Goal: Task Accomplishment & Management: Manage account settings

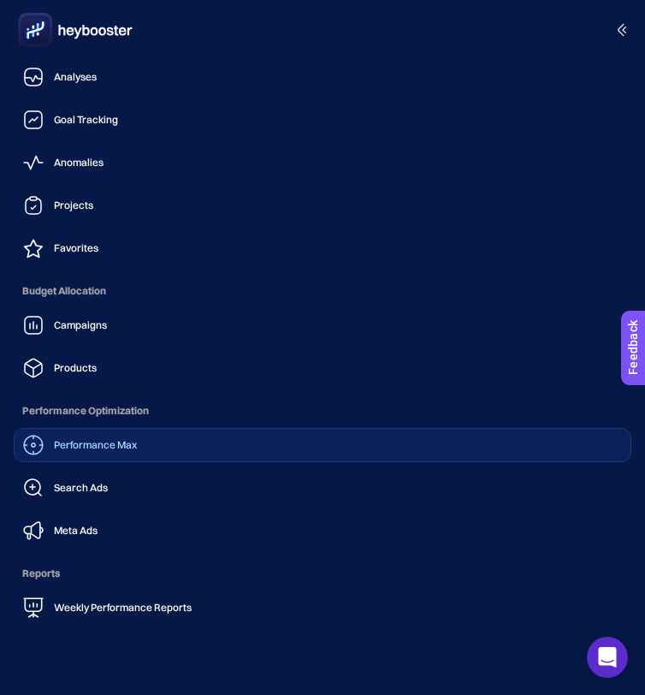
scroll to position [135, 0]
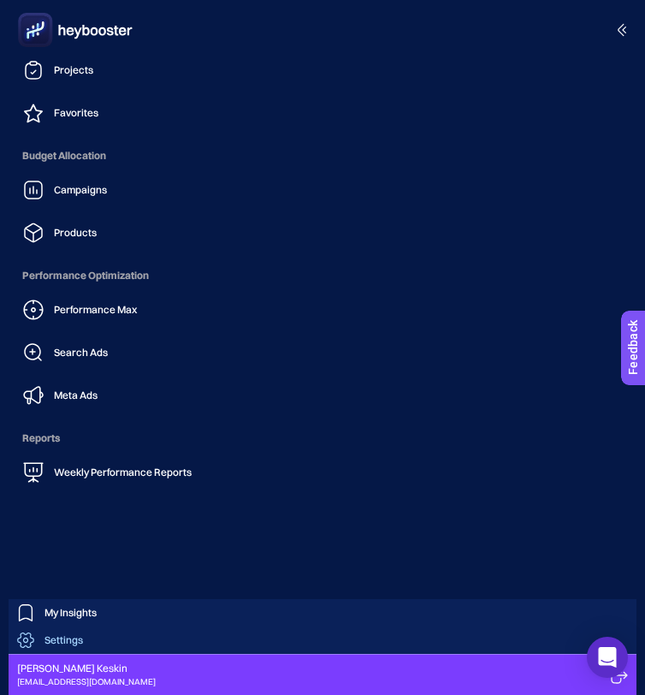
click at [72, 640] on span "Settings" at bounding box center [63, 640] width 38 height 14
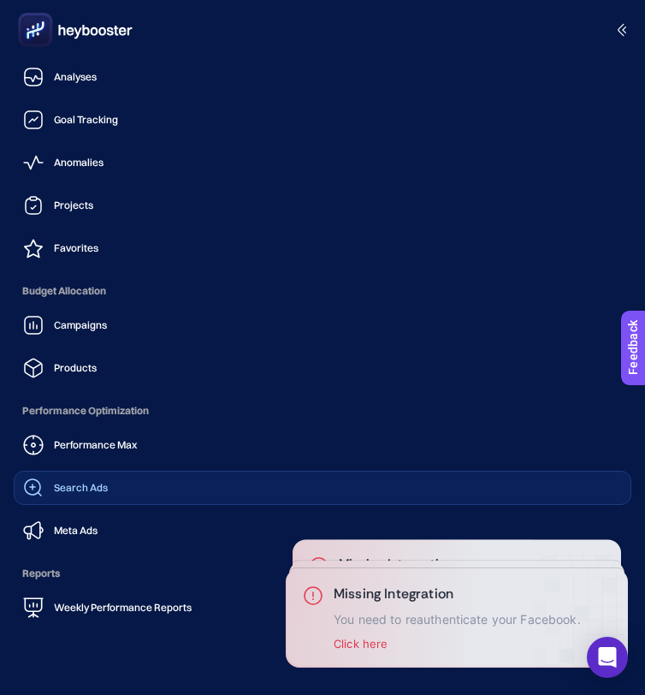
scroll to position [135, 0]
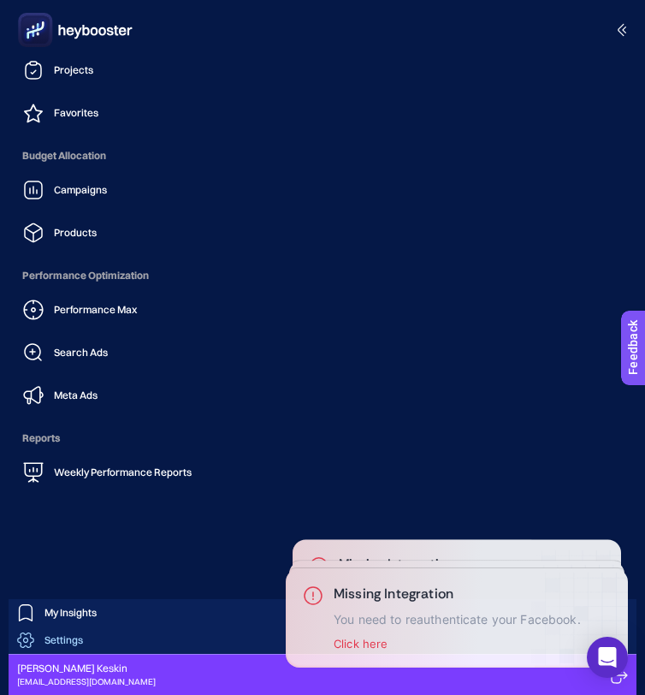
click at [71, 642] on span "Settings" at bounding box center [63, 640] width 38 height 14
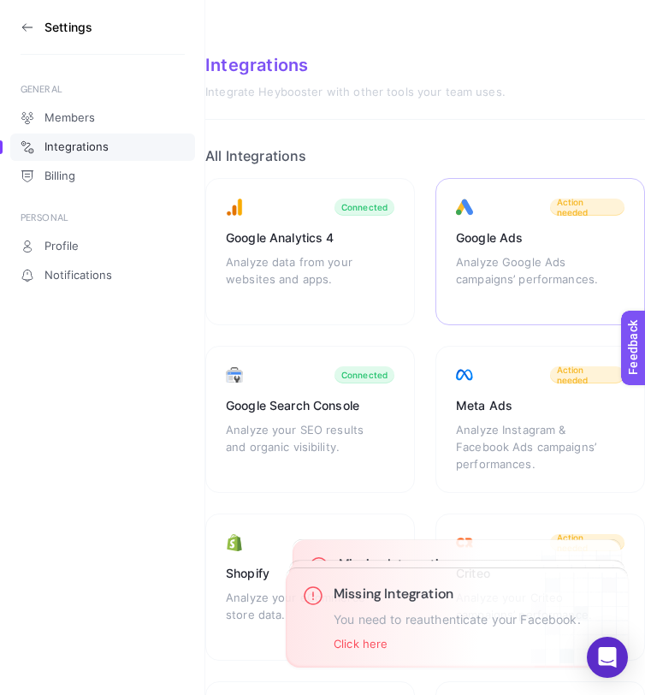
click at [519, 246] on div "Google Ads Analyze Google Ads campaigns’ performances. Action needed" at bounding box center [540, 251] width 210 height 147
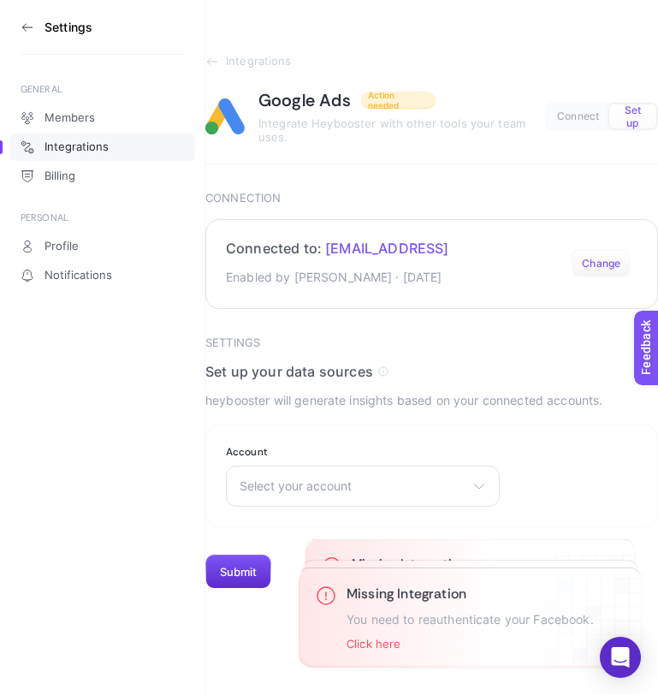
click at [597, 265] on button "Change" at bounding box center [600, 263] width 59 height 27
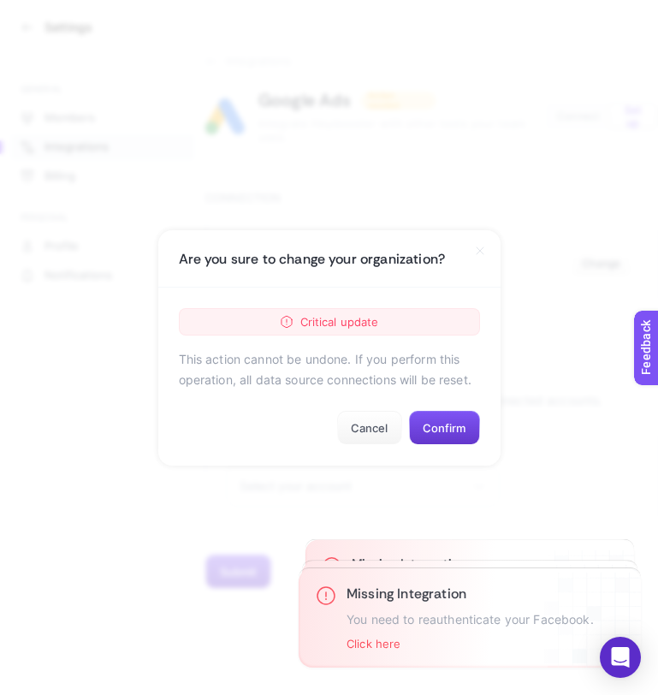
click at [456, 425] on button "Confirm" at bounding box center [444, 428] width 71 height 34
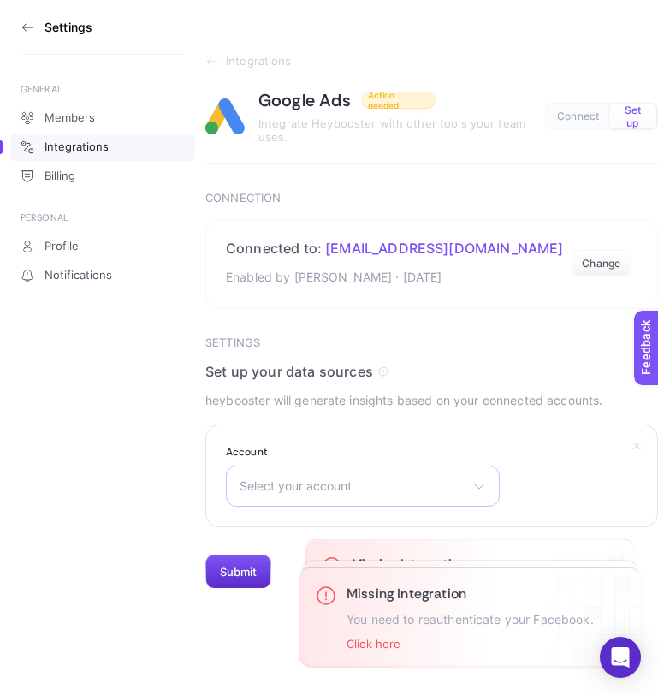
click at [360, 498] on div "Select your account 8590570503" at bounding box center [363, 485] width 274 height 41
click at [275, 564] on span "8590570503" at bounding box center [278, 561] width 76 height 14
click at [234, 573] on button "Submit" at bounding box center [238, 571] width 66 height 34
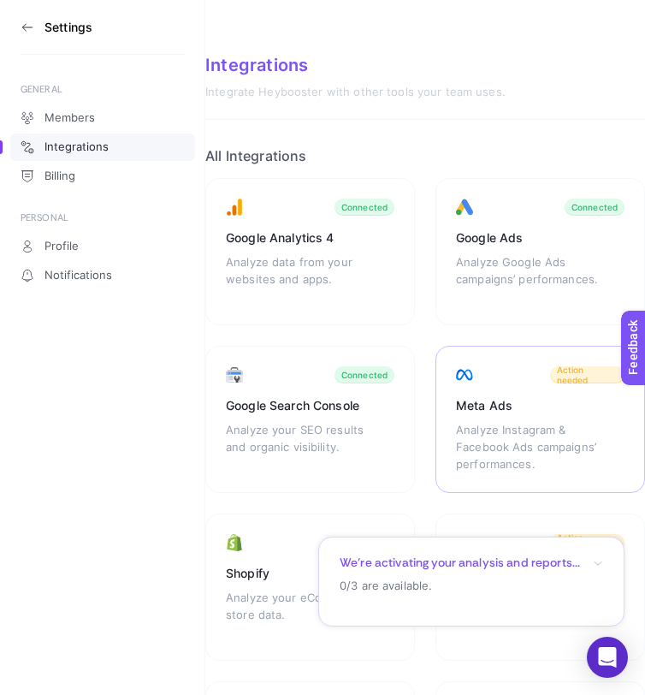
click at [501, 414] on div "Meta Ads Analyze Instagram & Facebook Ads campaigns’ performances. Action needed" at bounding box center [540, 419] width 210 height 147
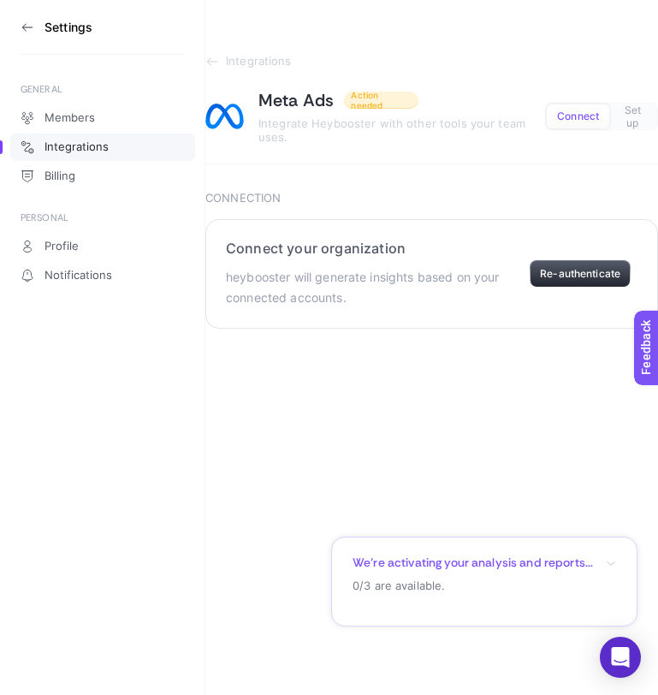
click at [587, 277] on button "Re-authenticate" at bounding box center [579, 273] width 101 height 27
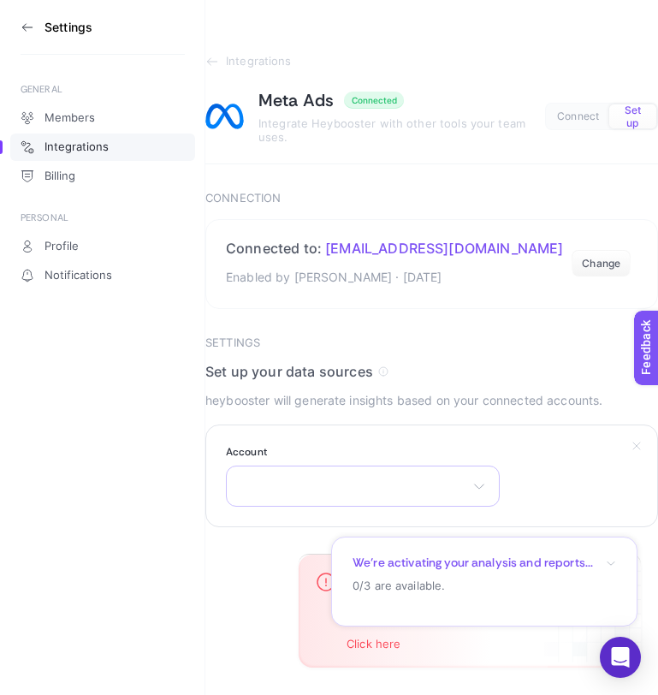
click at [413, 482] on div "[PERSON_NAME] Keskin" at bounding box center [363, 485] width 274 height 41
click at [259, 571] on li "[PERSON_NAME] Keskin" at bounding box center [362, 560] width 265 height 27
click at [239, 570] on button "Submit" at bounding box center [238, 571] width 66 height 34
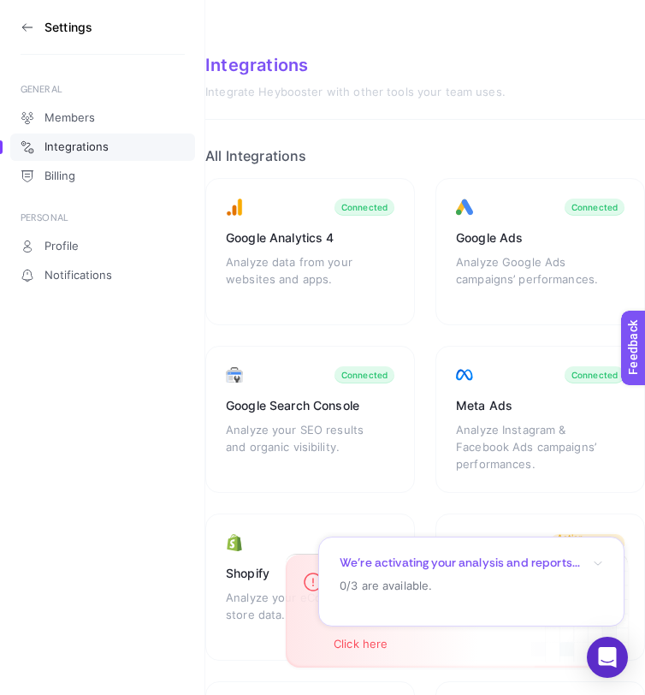
click at [55, 44] on section "Settings" at bounding box center [103, 27] width 164 height 55
click at [25, 30] on icon at bounding box center [23, 26] width 3 height 7
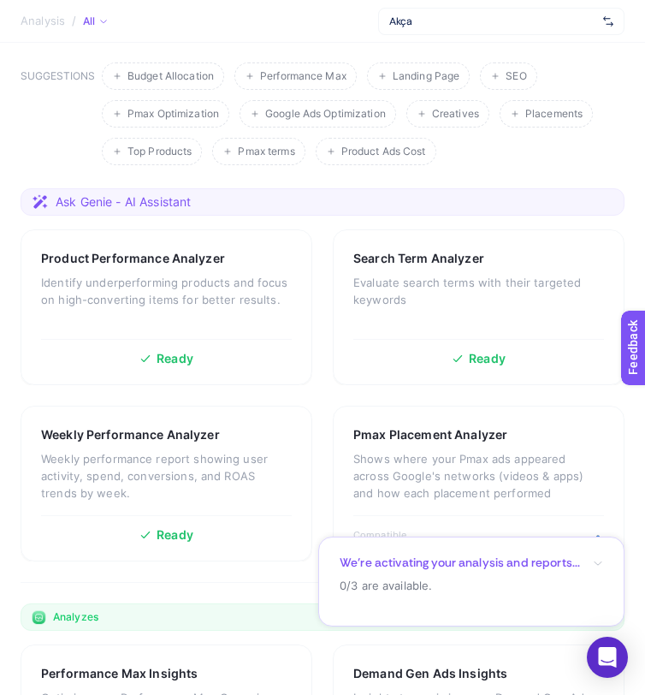
scroll to position [163, 0]
